Goal: Transaction & Acquisition: Purchase product/service

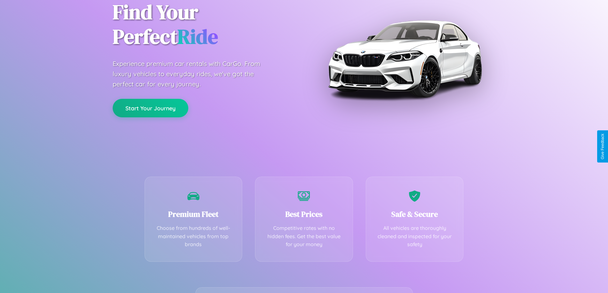
scroll to position [126, 0]
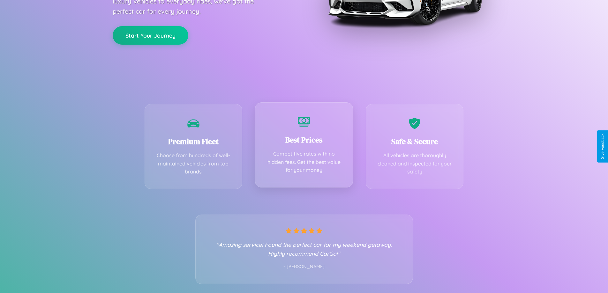
click at [304, 147] on div "Best Prices Competitive rates with no hidden fees. Get the best value for your …" at bounding box center [304, 144] width 98 height 85
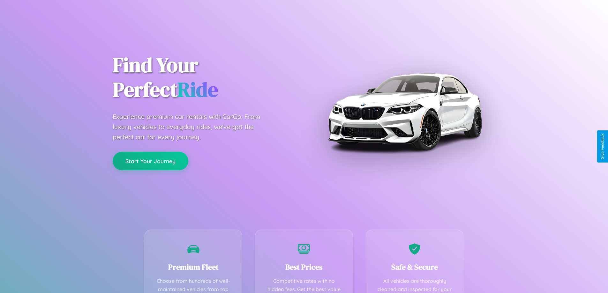
scroll to position [186, 0]
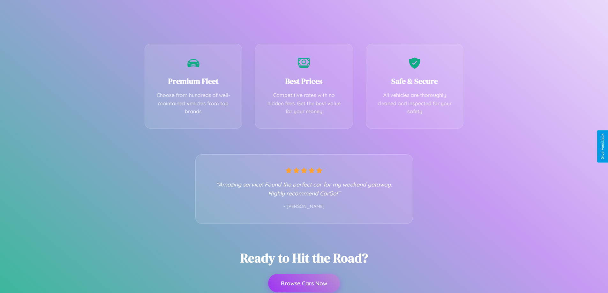
click at [304, 283] on button "Browse Cars Now" at bounding box center [304, 283] width 72 height 19
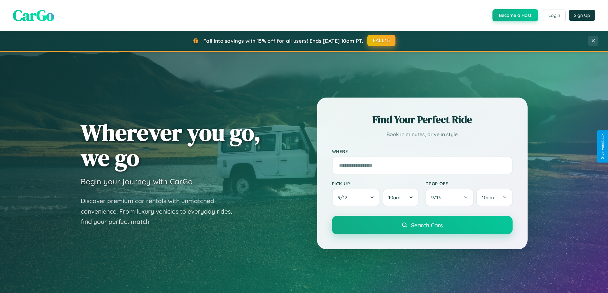
click at [382, 41] on button "FALL15" at bounding box center [381, 40] width 28 height 11
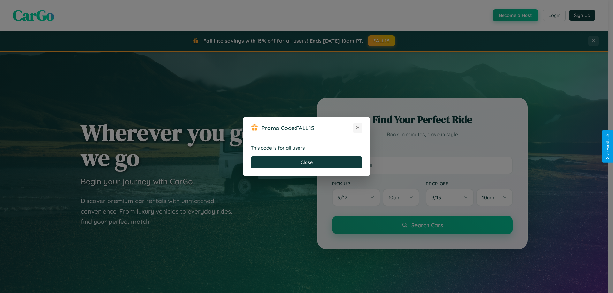
click at [358, 128] on icon at bounding box center [358, 127] width 6 height 6
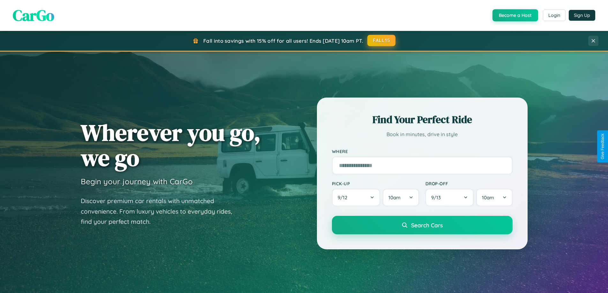
click at [382, 41] on button "FALL15" at bounding box center [381, 40] width 28 height 11
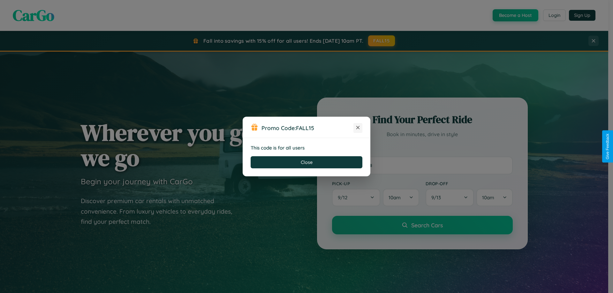
click at [358, 128] on icon at bounding box center [358, 127] width 6 height 6
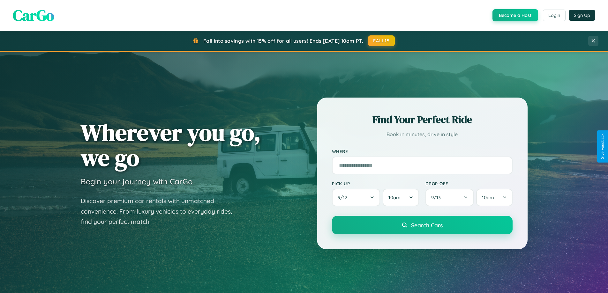
scroll to position [275, 0]
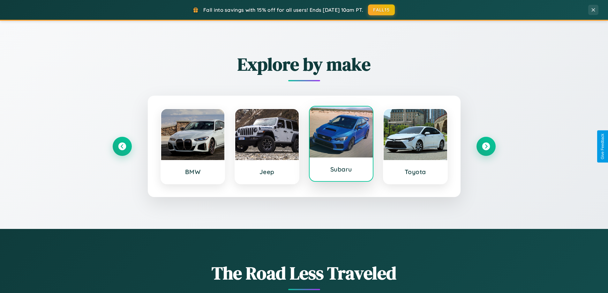
click at [341, 144] on div at bounding box center [342, 132] width 64 height 51
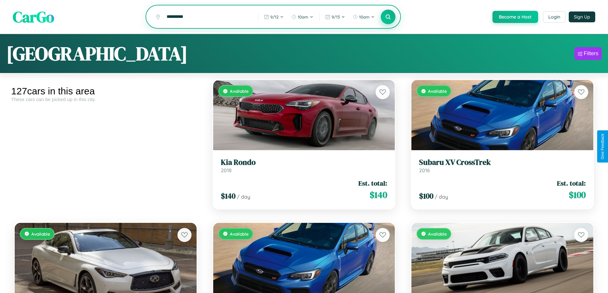
click at [388, 17] on icon at bounding box center [388, 17] width 6 height 6
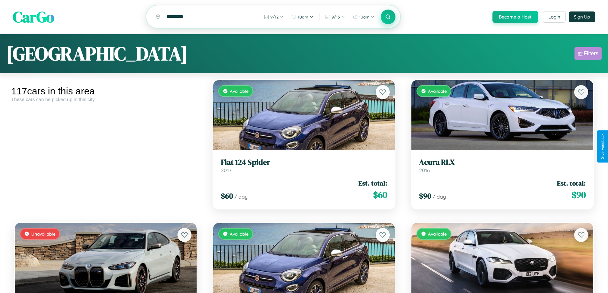
click at [588, 55] on div "Filters" at bounding box center [591, 53] width 15 height 6
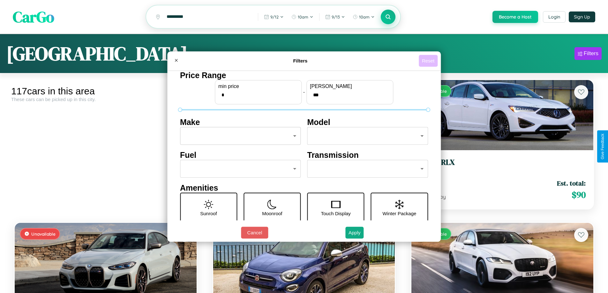
click at [429, 61] on button "Reset" at bounding box center [428, 61] width 19 height 12
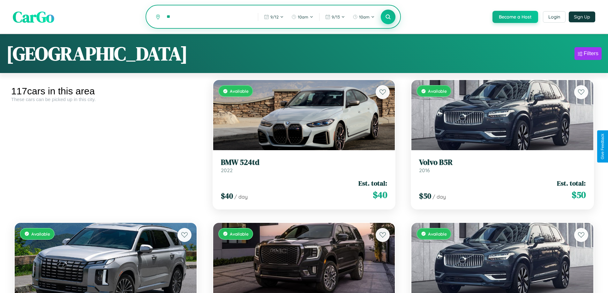
type input "*"
type input "*****"
click at [388, 17] on icon at bounding box center [388, 17] width 6 height 6
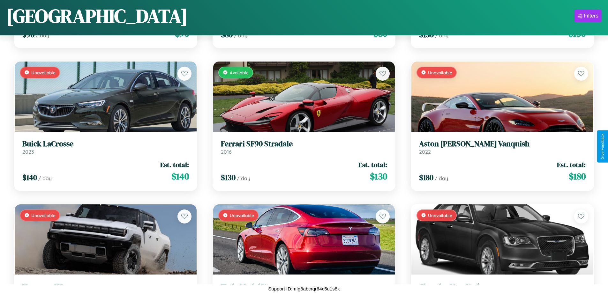
scroll to position [947, 0]
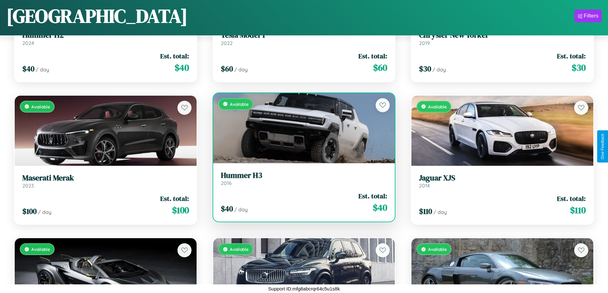
click at [301, 180] on h3 "Hummer H3" at bounding box center [304, 175] width 167 height 9
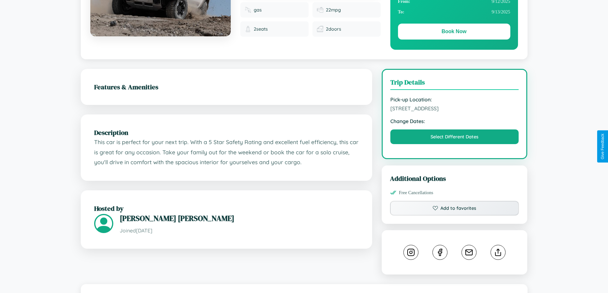
scroll to position [166, 0]
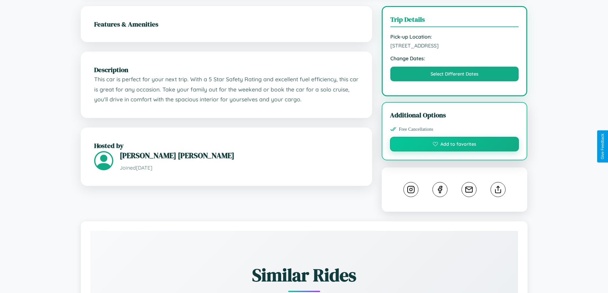
click at [455, 146] on button "Add to favorites" at bounding box center [454, 144] width 129 height 15
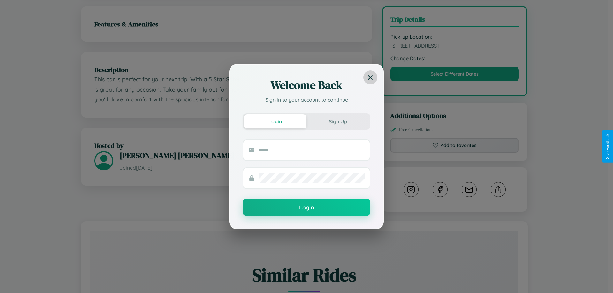
click at [370, 77] on icon at bounding box center [370, 77] width 4 height 4
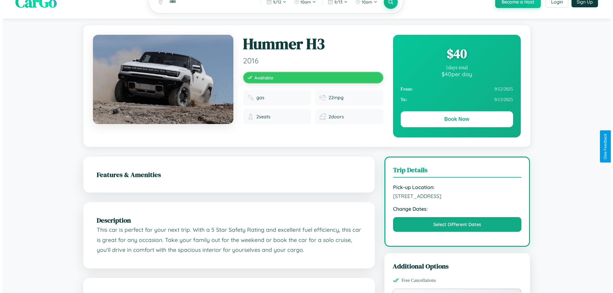
scroll to position [0, 0]
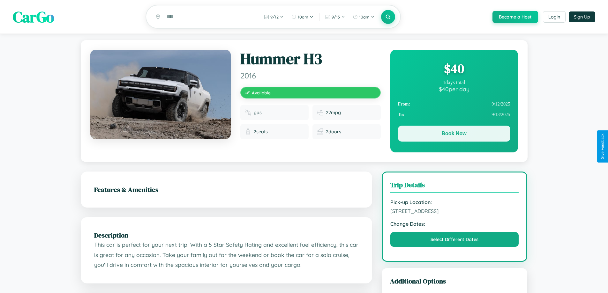
click at [454, 135] on button "Book Now" at bounding box center [454, 134] width 112 height 16
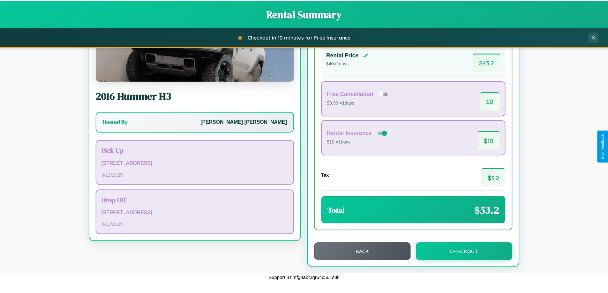
scroll to position [44, 0]
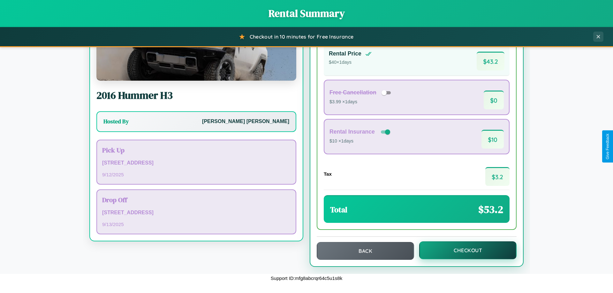
click at [463, 251] on button "Checkout" at bounding box center [467, 251] width 97 height 18
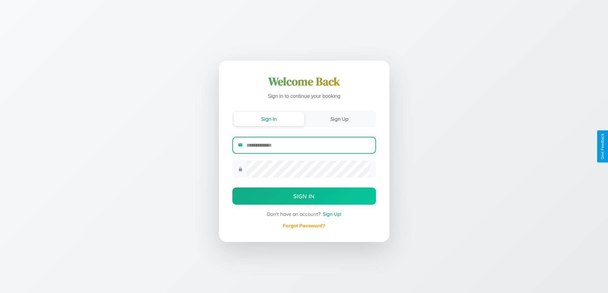
click at [308, 145] on input "email" at bounding box center [308, 146] width 124 height 16
type input "**********"
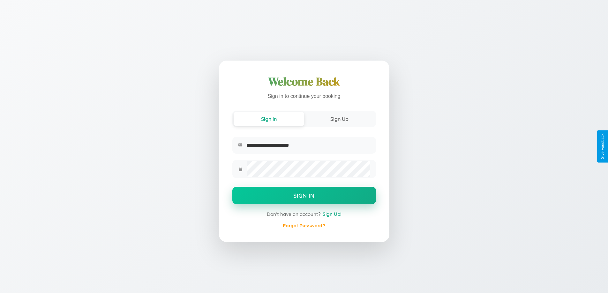
click at [304, 197] on button "Sign In" at bounding box center [304, 195] width 144 height 17
